Goal: Find specific page/section: Find specific page/section

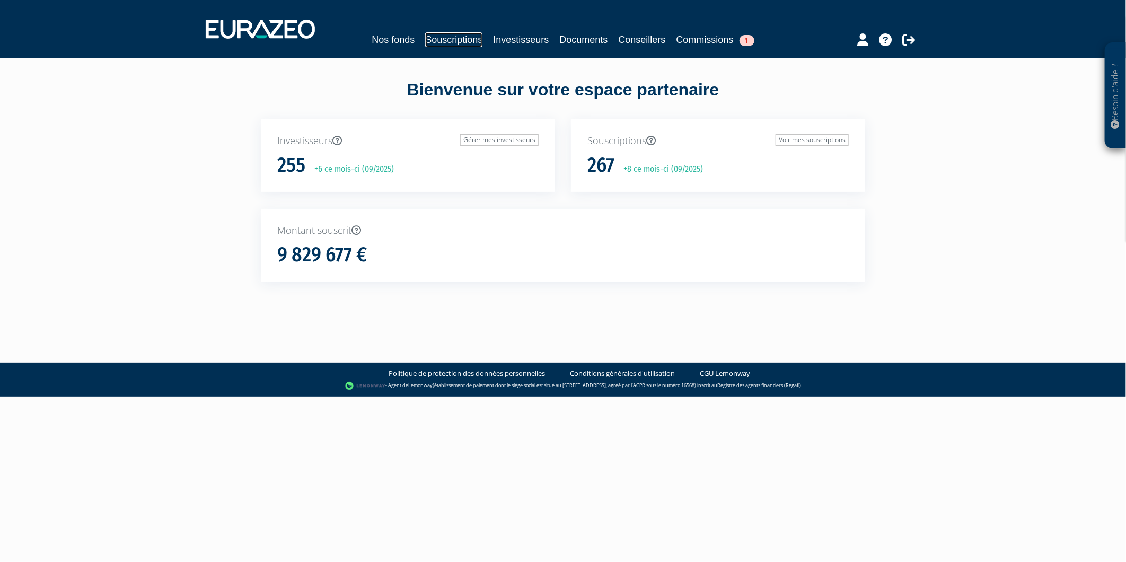
click at [442, 45] on link "Souscriptions" at bounding box center [453, 39] width 57 height 15
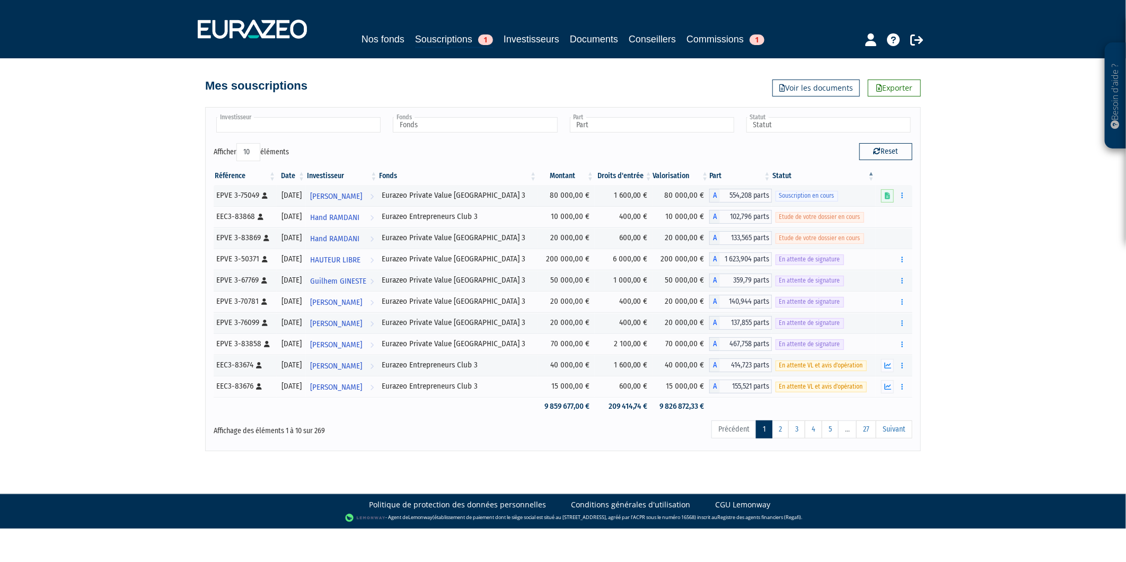
click at [277, 125] on input "text" at bounding box center [298, 124] width 164 height 15
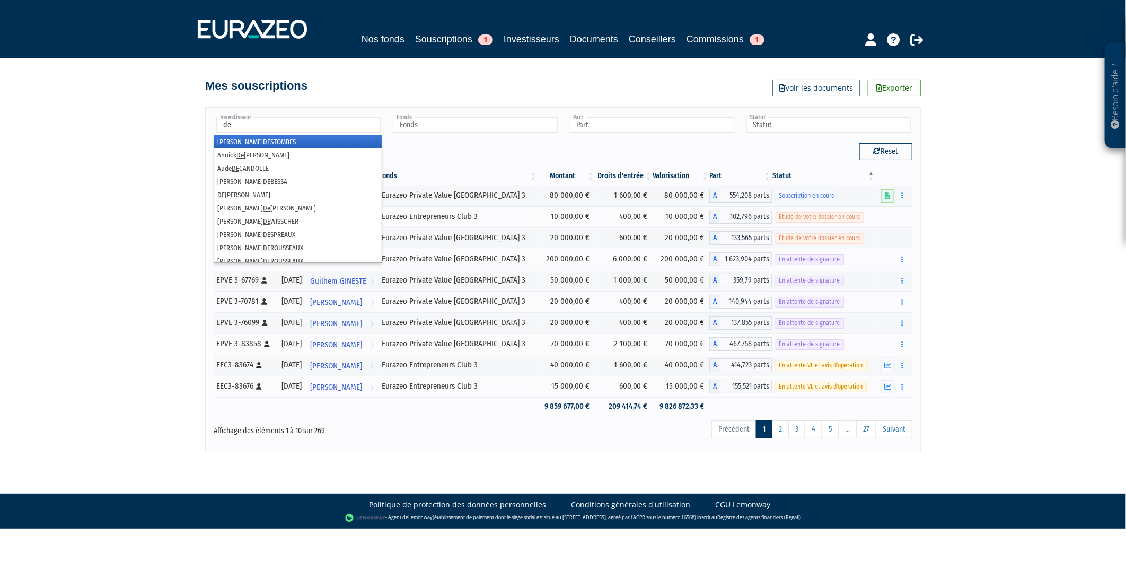
type input "d"
click at [1064, 248] on div "Besoin d'aide ? × J'ai besoin d'aide Si vous avez une question à propos du fonc…" at bounding box center [563, 225] width 1126 height 451
type input "Investisseur"
click at [322, 130] on input "text" at bounding box center [298, 124] width 164 height 15
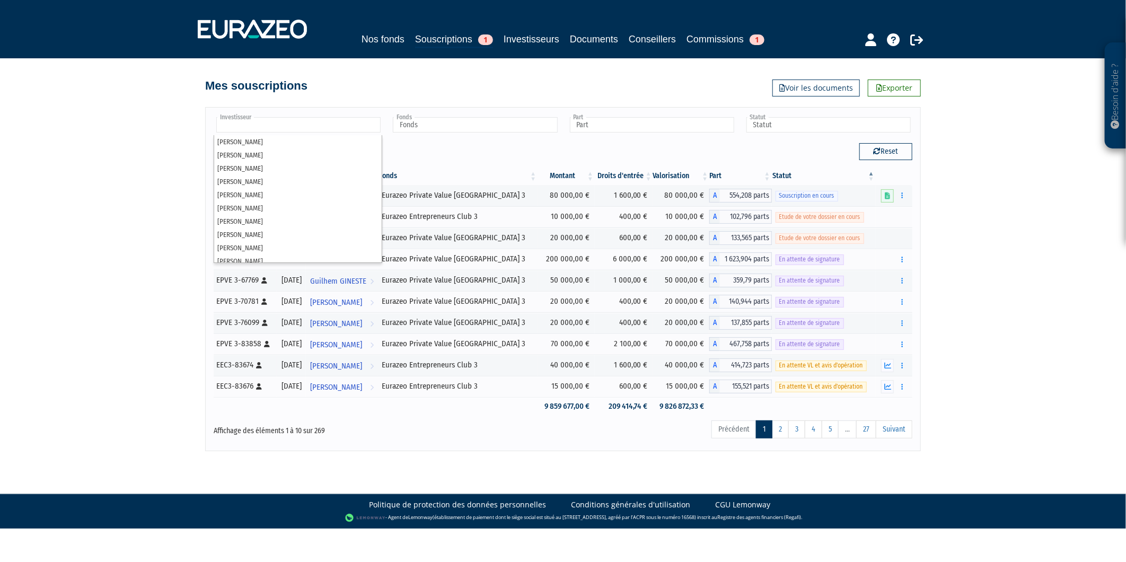
click at [89, 221] on div "Besoin d'aide ? × J'ai besoin d'aide Si vous avez une question à propos du fonc…" at bounding box center [563, 225] width 1126 height 451
type input "Investisseur"
